Goal: Task Accomplishment & Management: Use online tool/utility

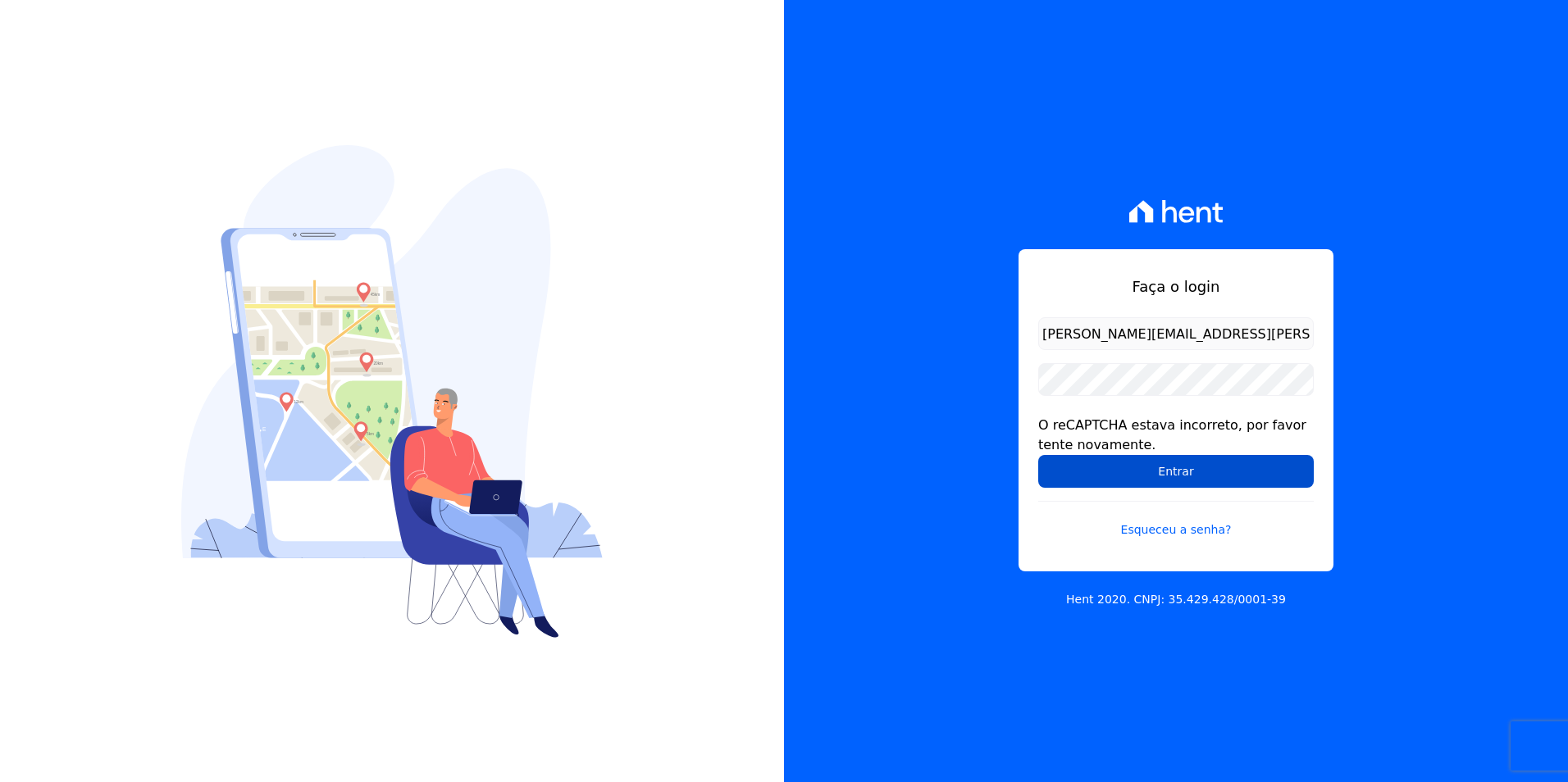
click at [1188, 469] on input "Entrar" at bounding box center [1176, 472] width 275 height 33
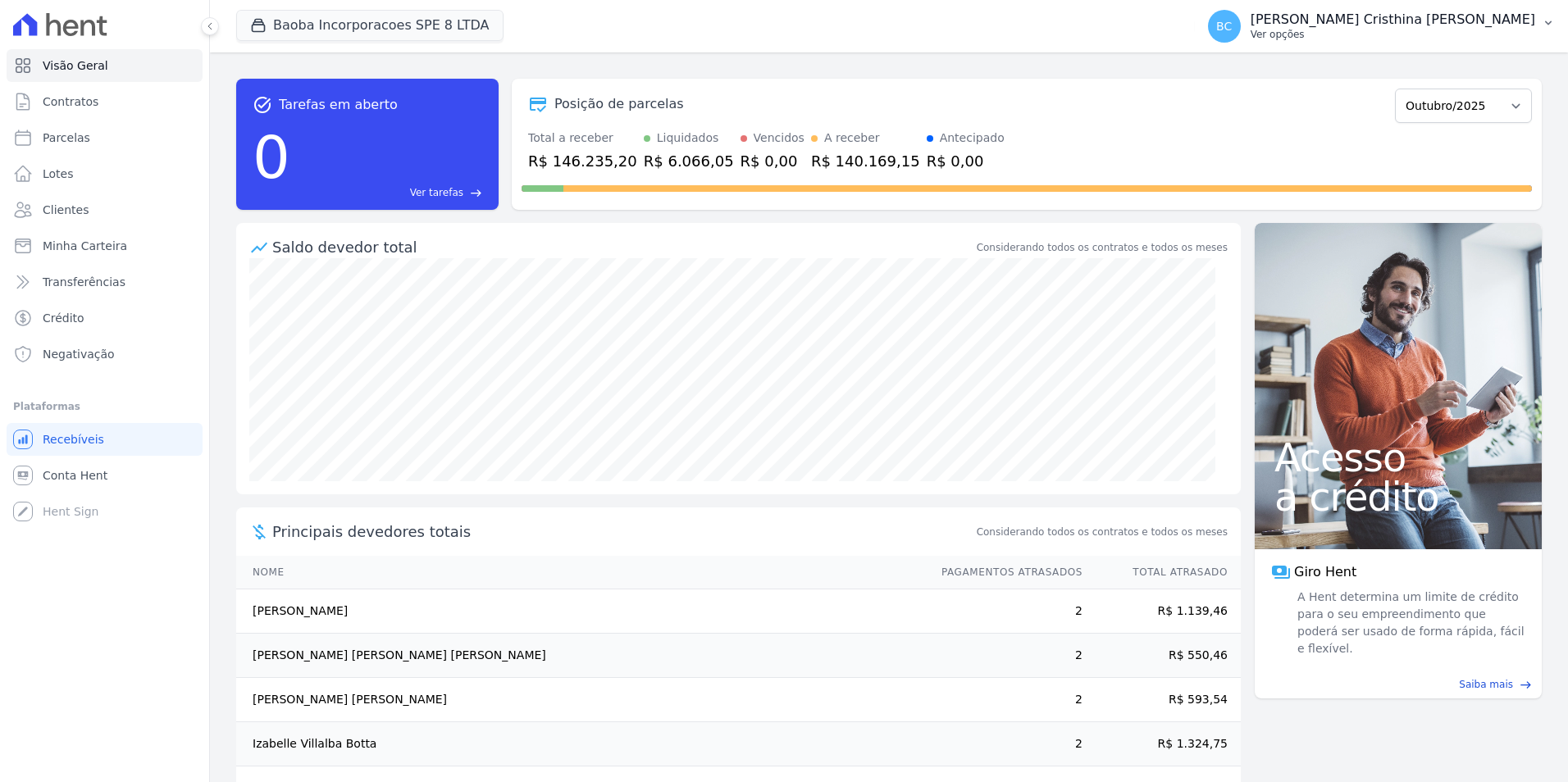
click at [1407, 33] on p "Ver opções" at bounding box center [1392, 34] width 284 height 13
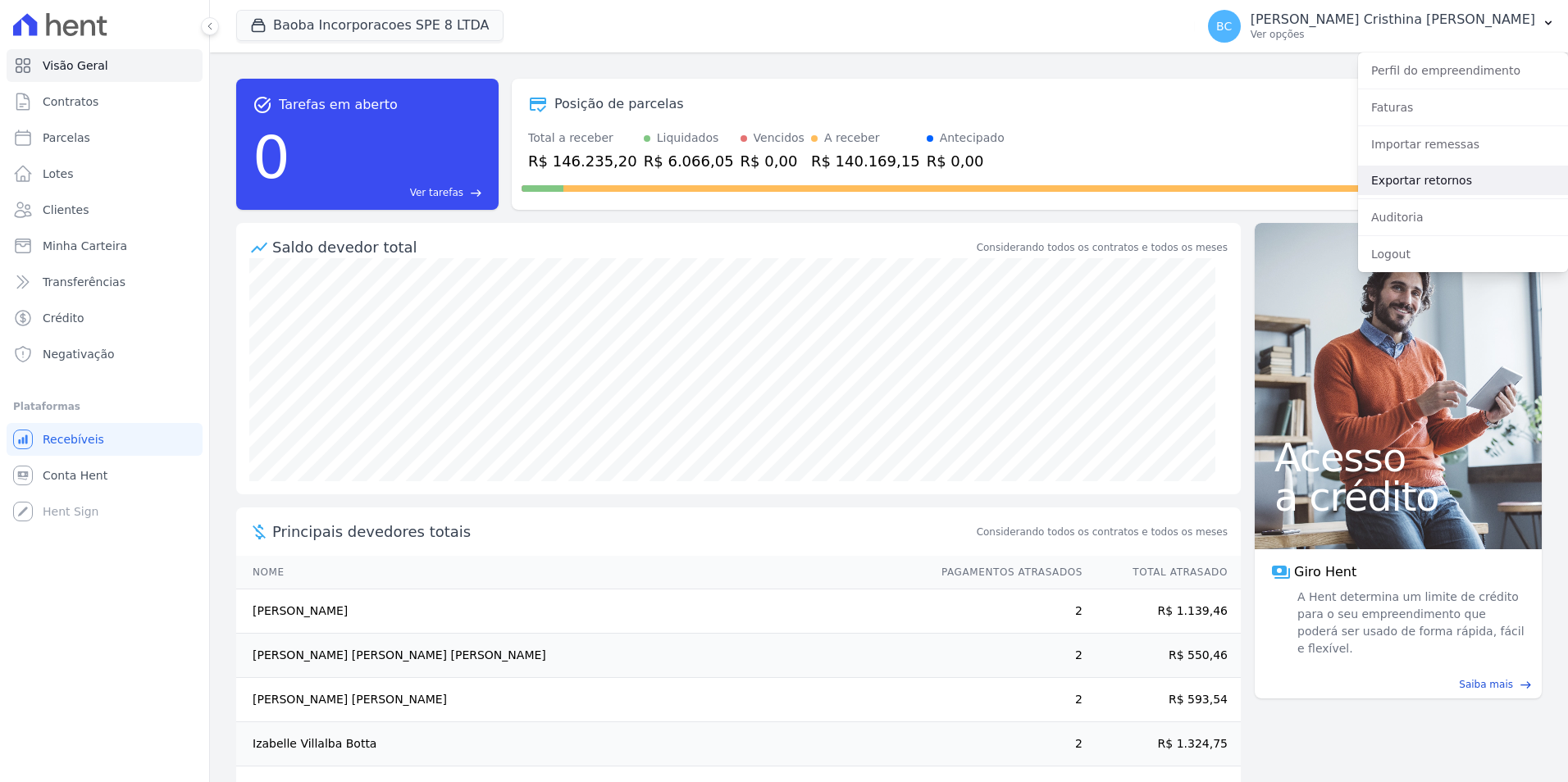
click at [1394, 177] on link "Exportar retornos" at bounding box center [1463, 180] width 210 height 30
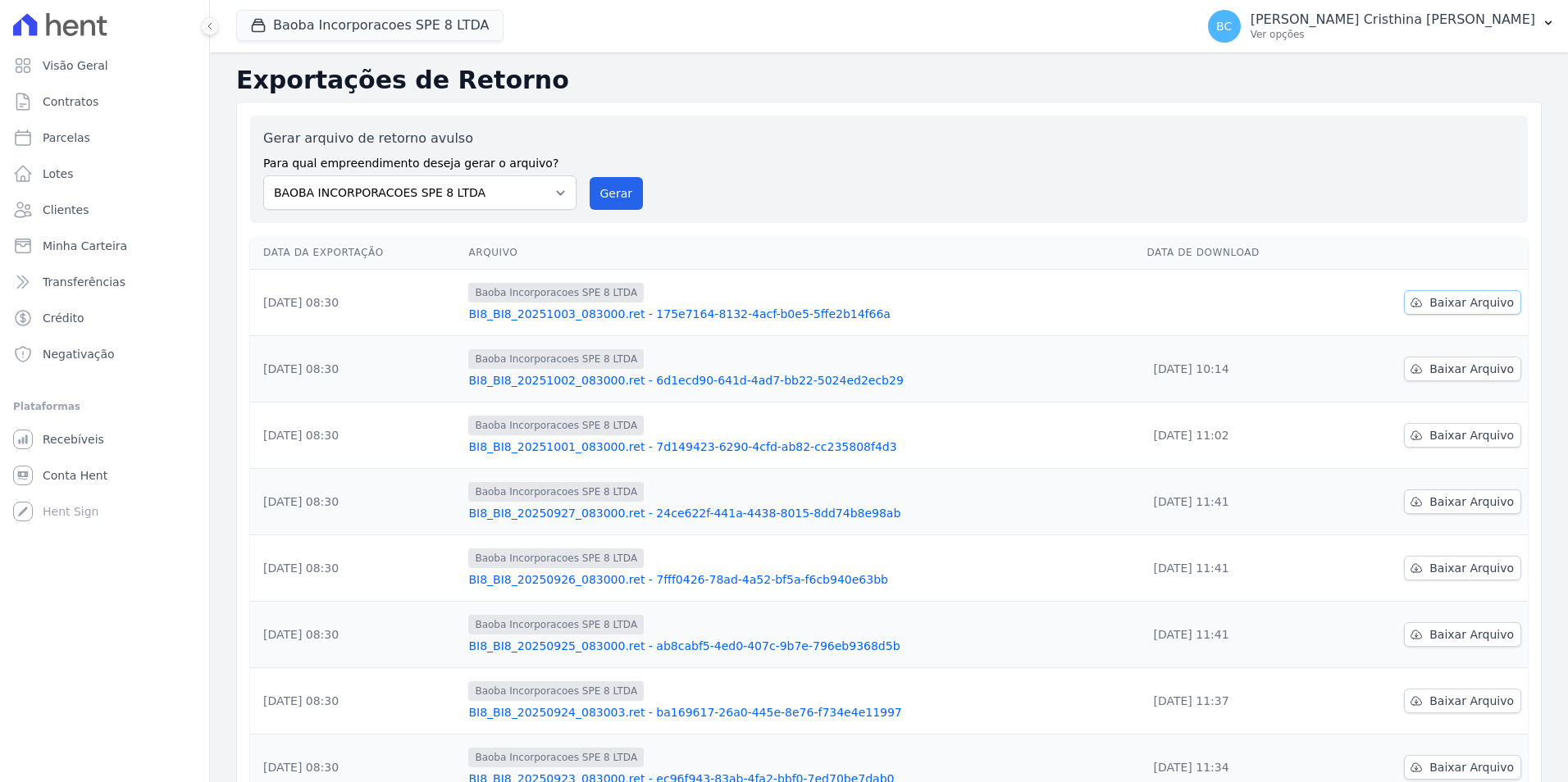
click at [1454, 305] on span "Baixar Arquivo" at bounding box center [1471, 302] width 84 height 16
